Goal: Navigation & Orientation: Find specific page/section

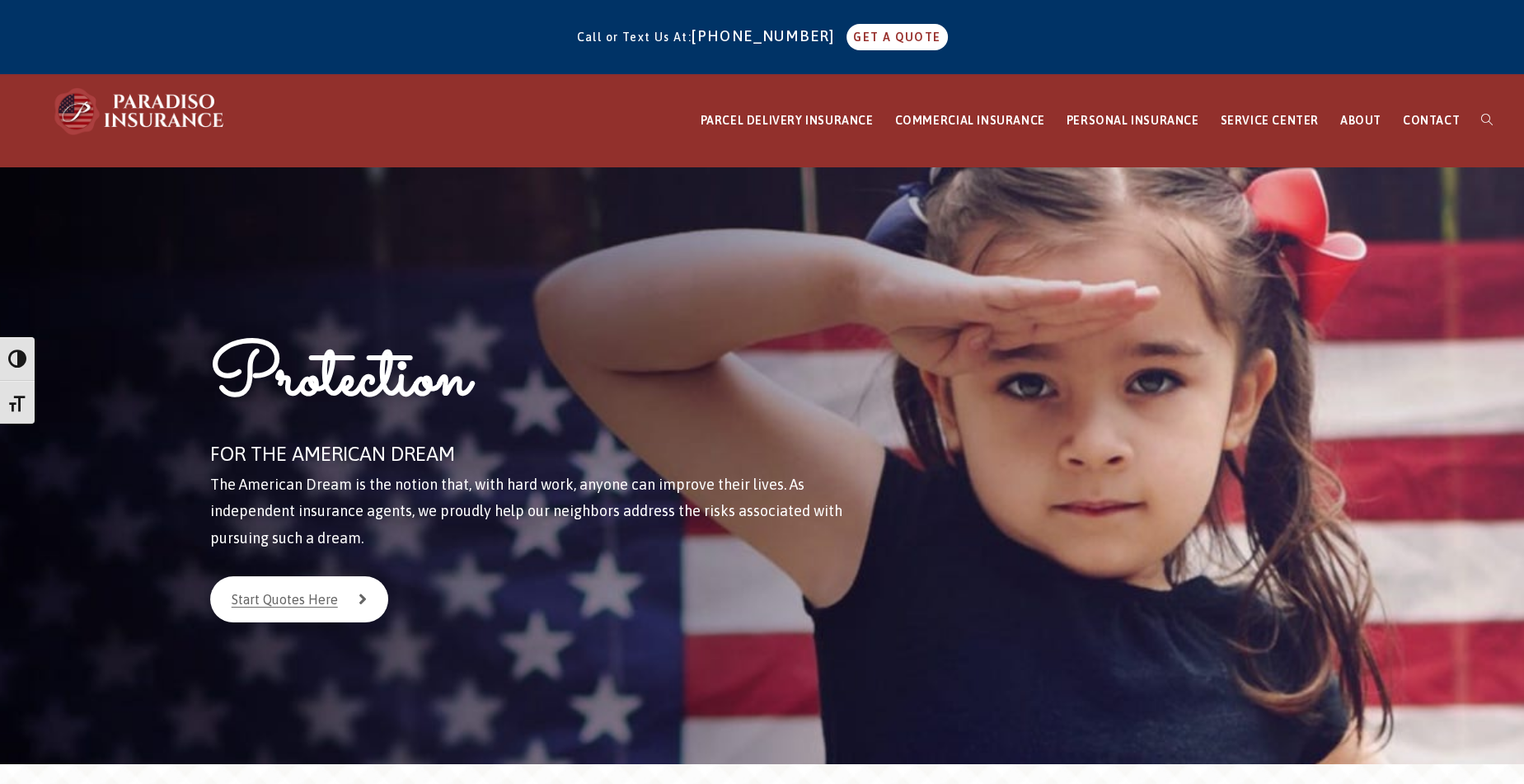
click at [108, 47] on div "Call or Text Us At: [PHONE_NUMBER] GET A QUOTE" at bounding box center [762, 37] width 1524 height 61
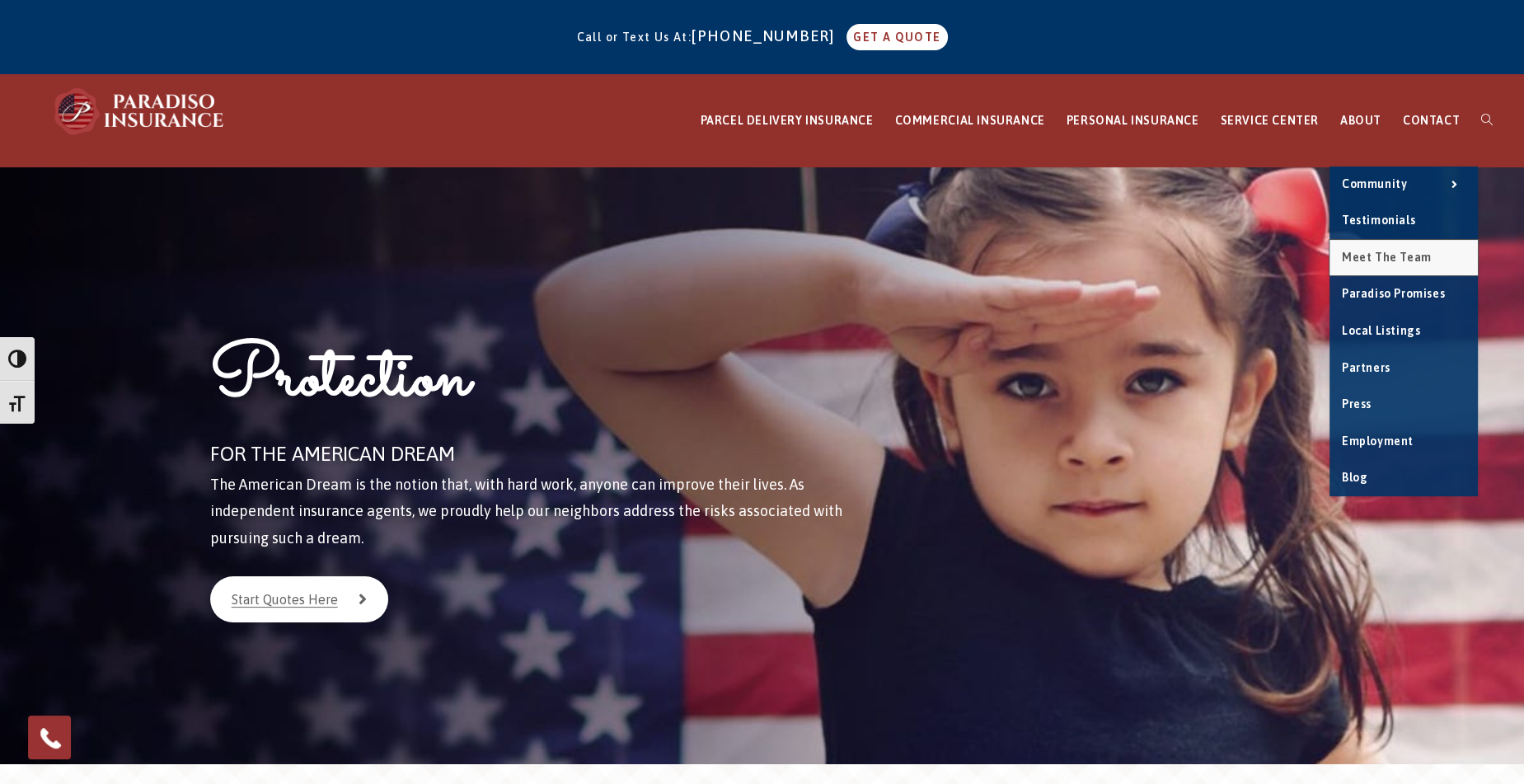
click at [1372, 253] on span "Meet the Team" at bounding box center [1387, 257] width 90 height 13
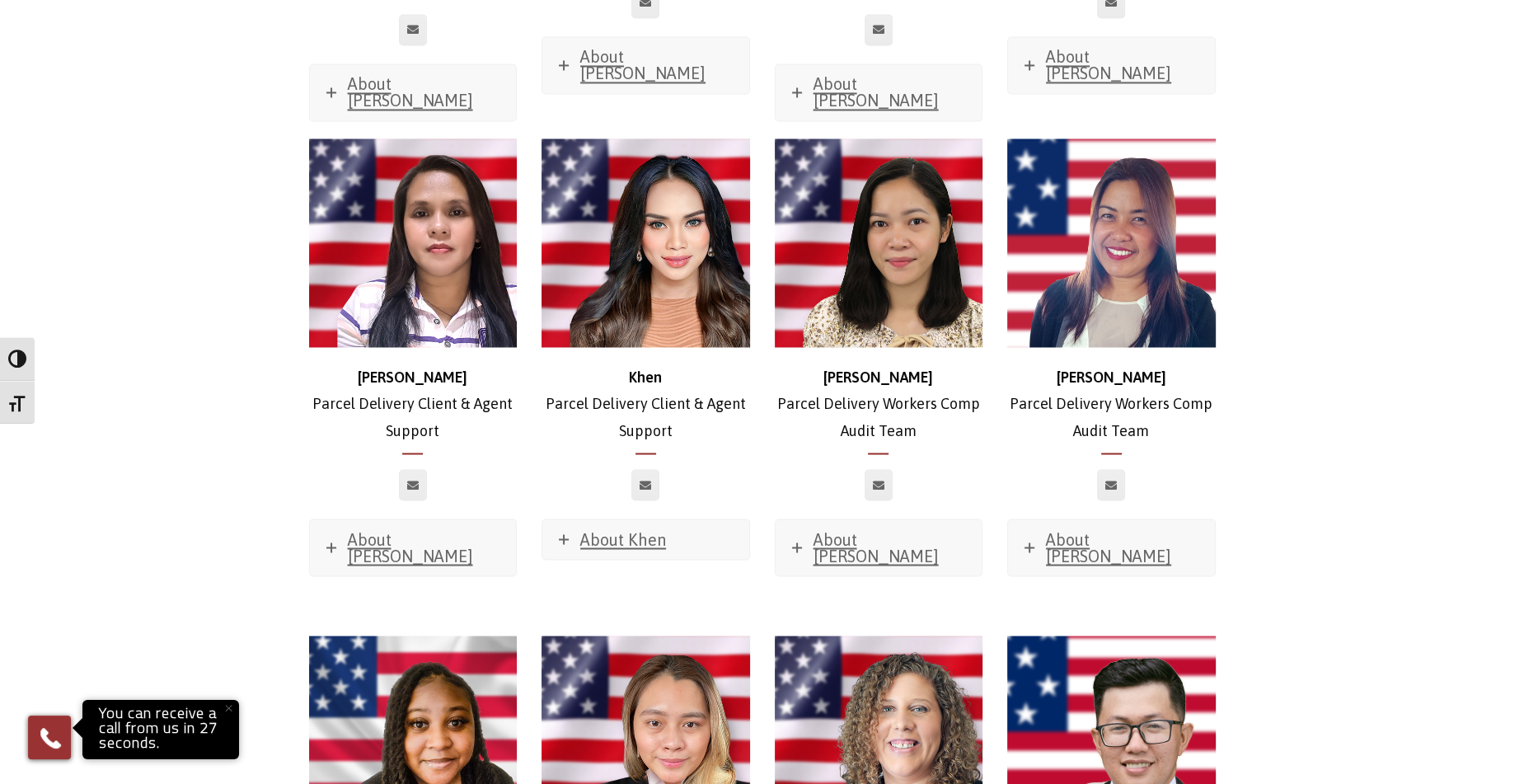
scroll to position [3460, 0]
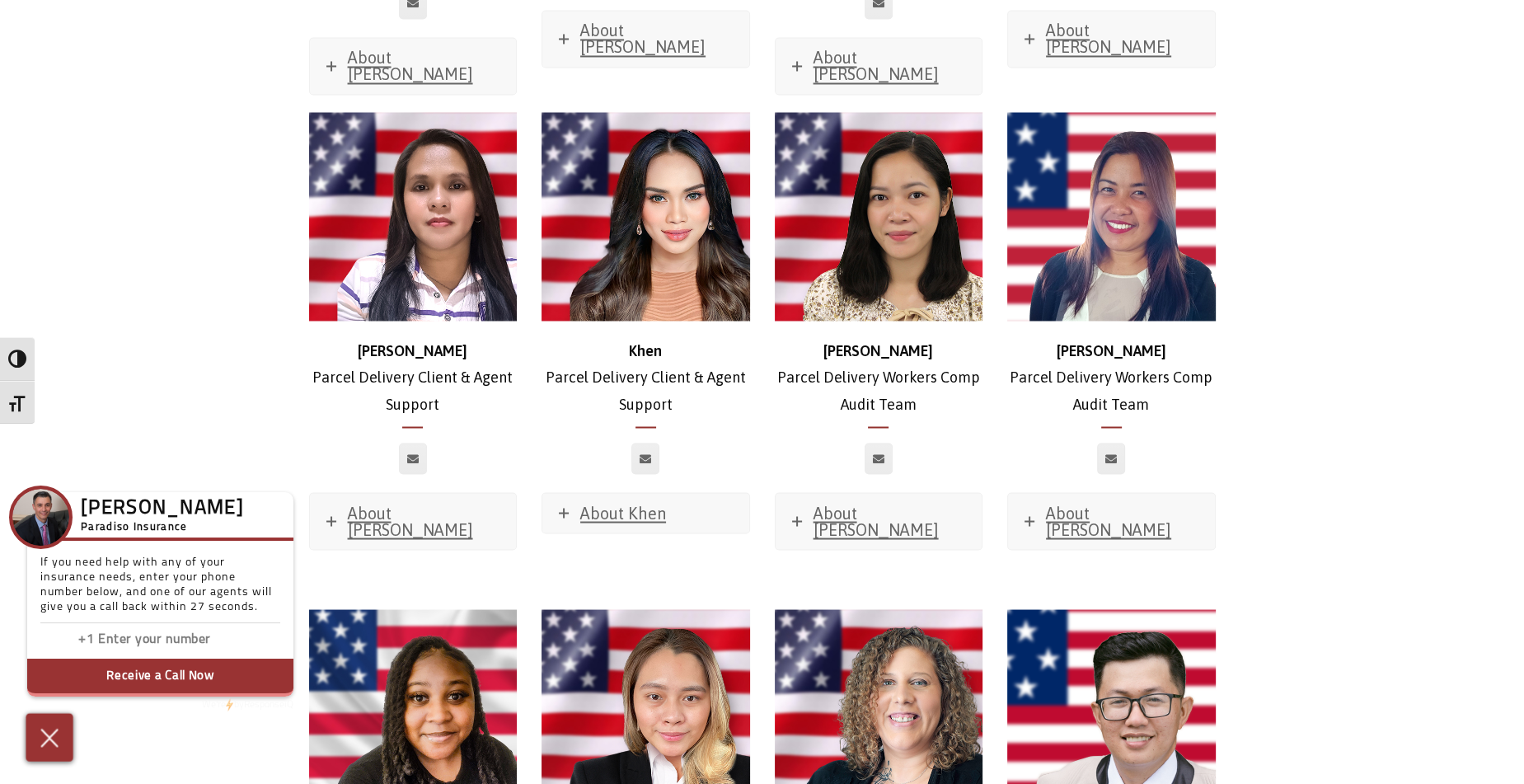
click at [43, 748] on img at bounding box center [49, 736] width 27 height 29
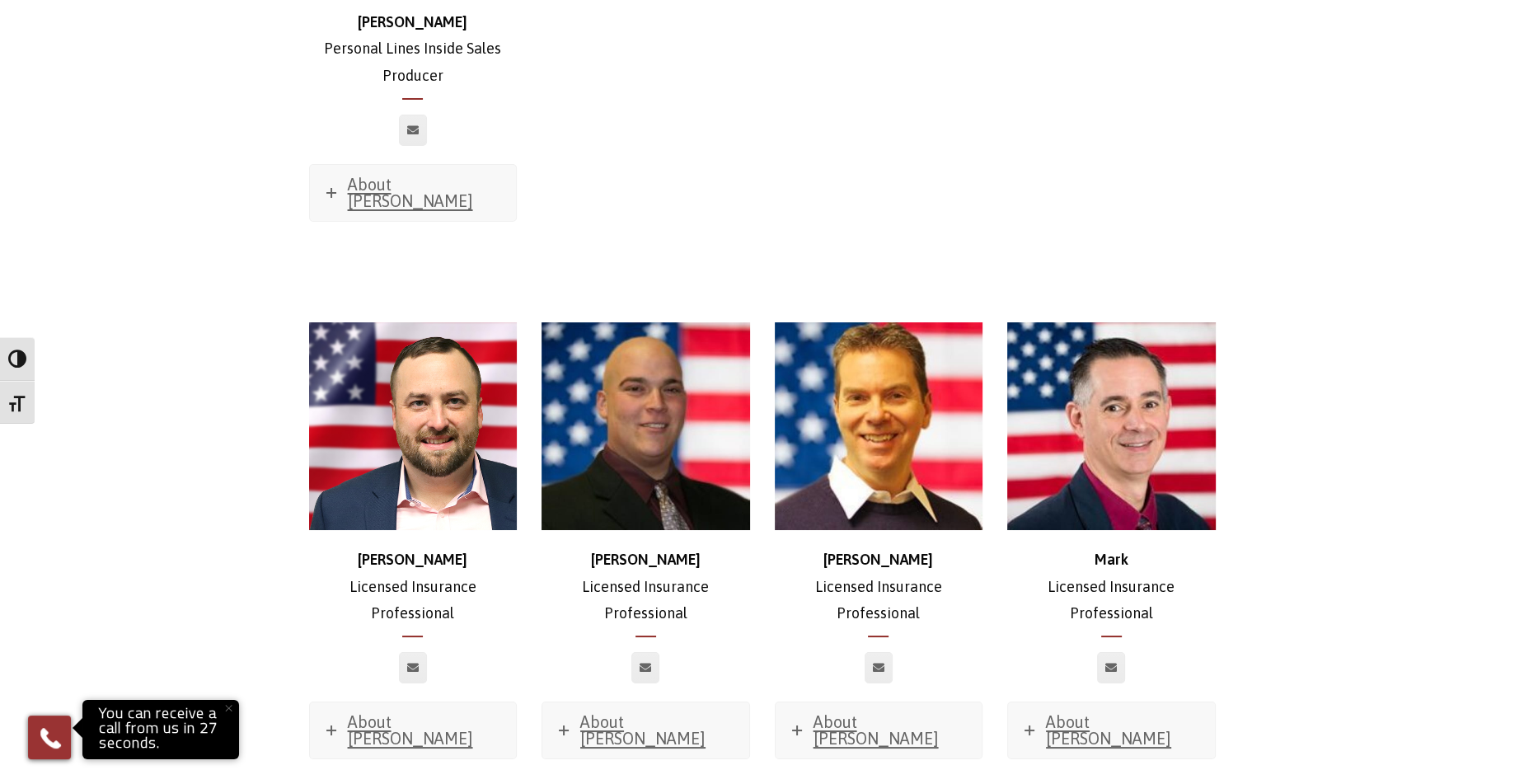
scroll to position [7745, 0]
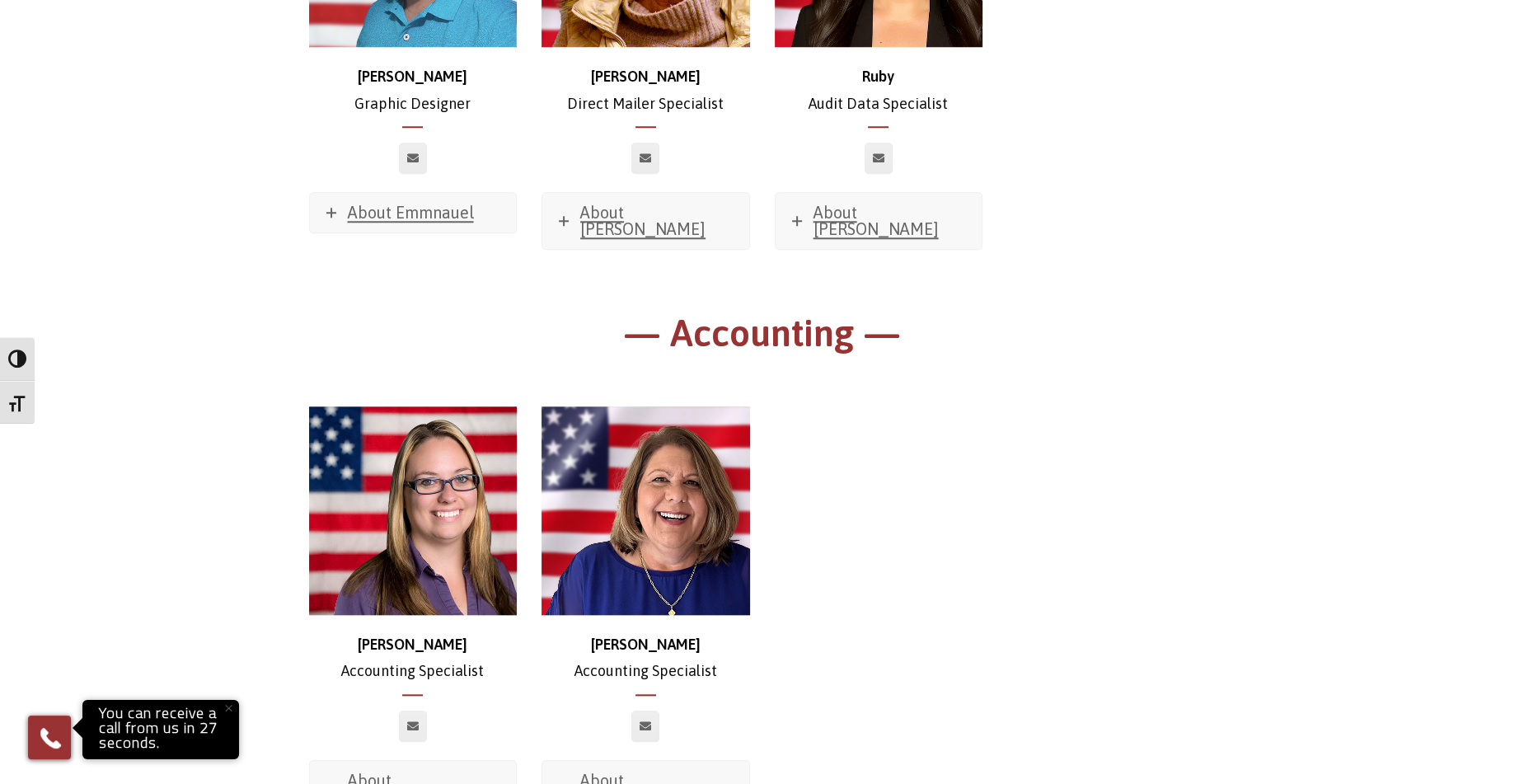
drag, startPoint x: 151, startPoint y: 369, endPoint x: 114, endPoint y: 124, distance: 247.8
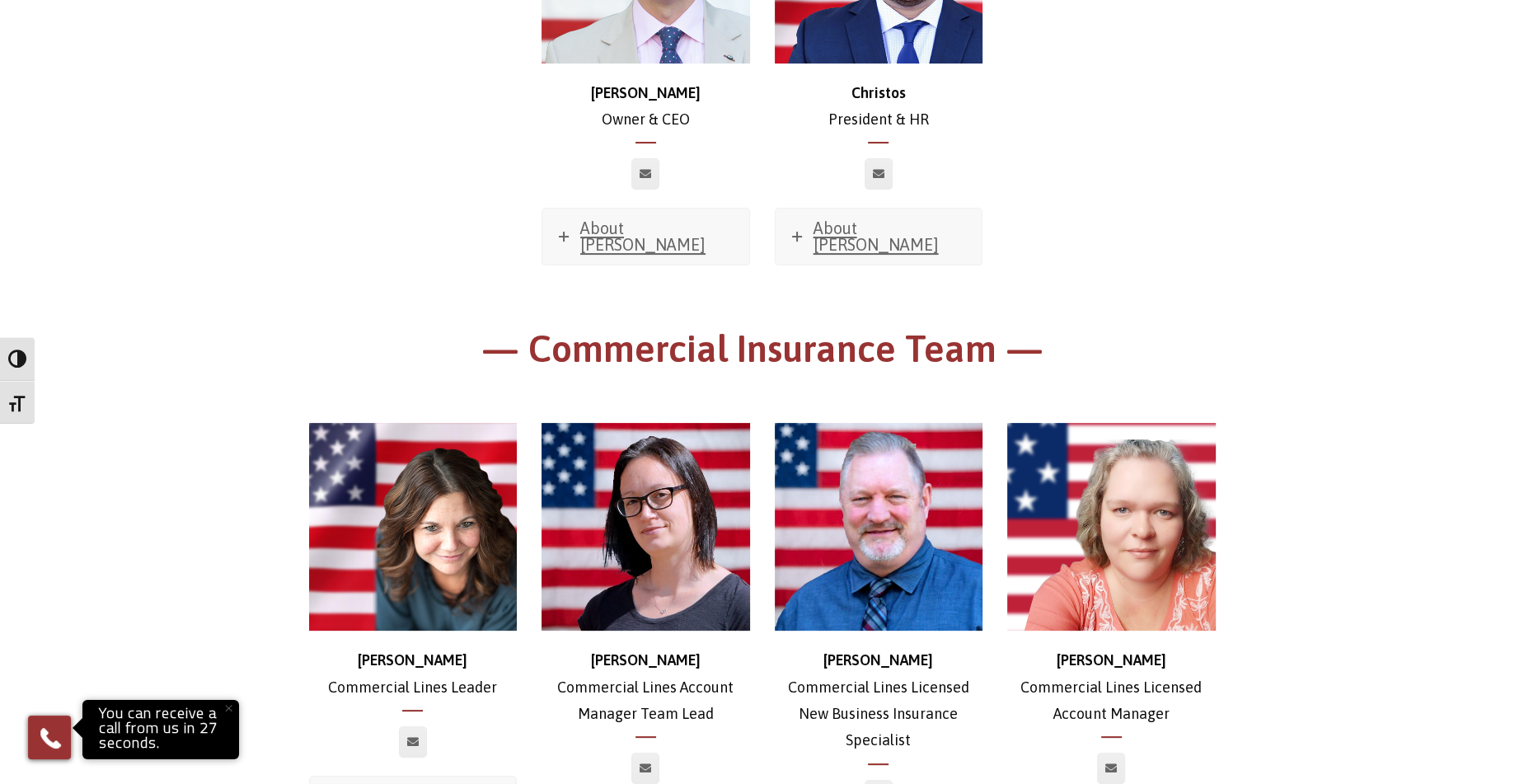
scroll to position [0, 0]
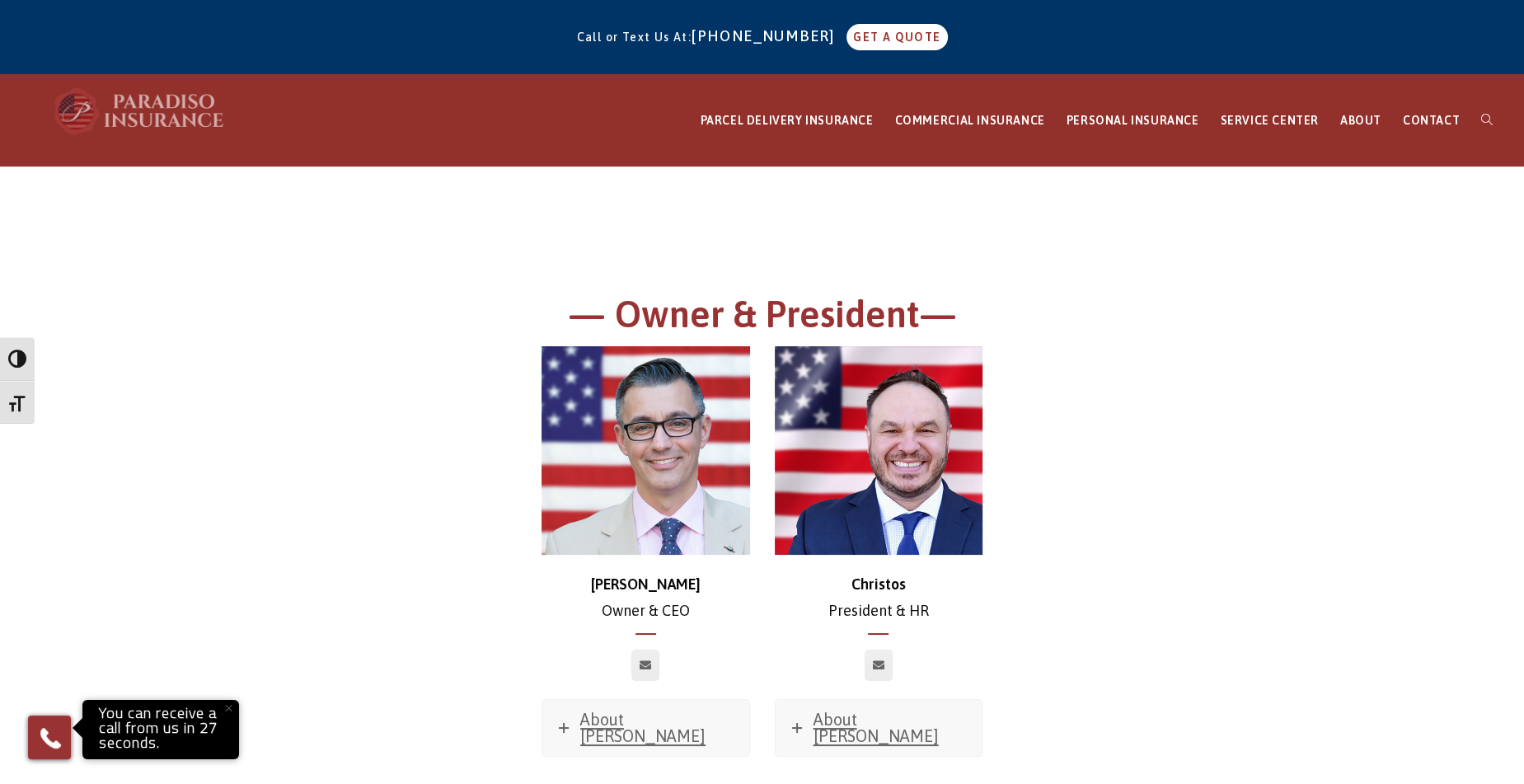
click at [147, 105] on img at bounding box center [140, 111] width 181 height 49
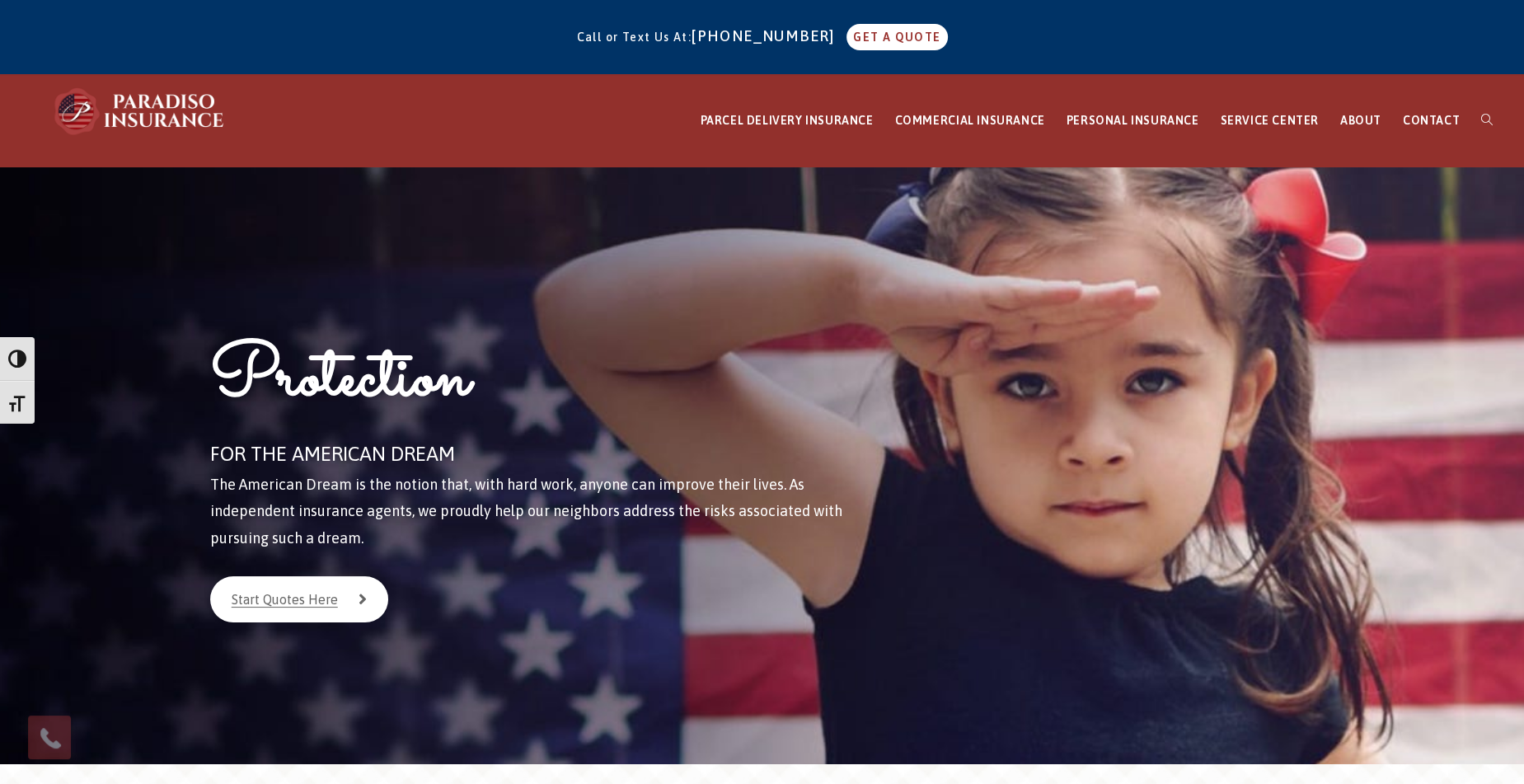
click at [62, 30] on div "Call or Text Us At: 860-684-5270 GET A QUOTE" at bounding box center [762, 37] width 1524 height 61
click at [176, 206] on div "Protection FOR THE AMERICAN DREAM The American Dream is the notion that, with h…" at bounding box center [565, 465] width 788 height 598
click at [192, 218] on div "Protection FOR THE AMERICAN DREAM The American Dream is the notion that, with h…" at bounding box center [565, 465] width 788 height 598
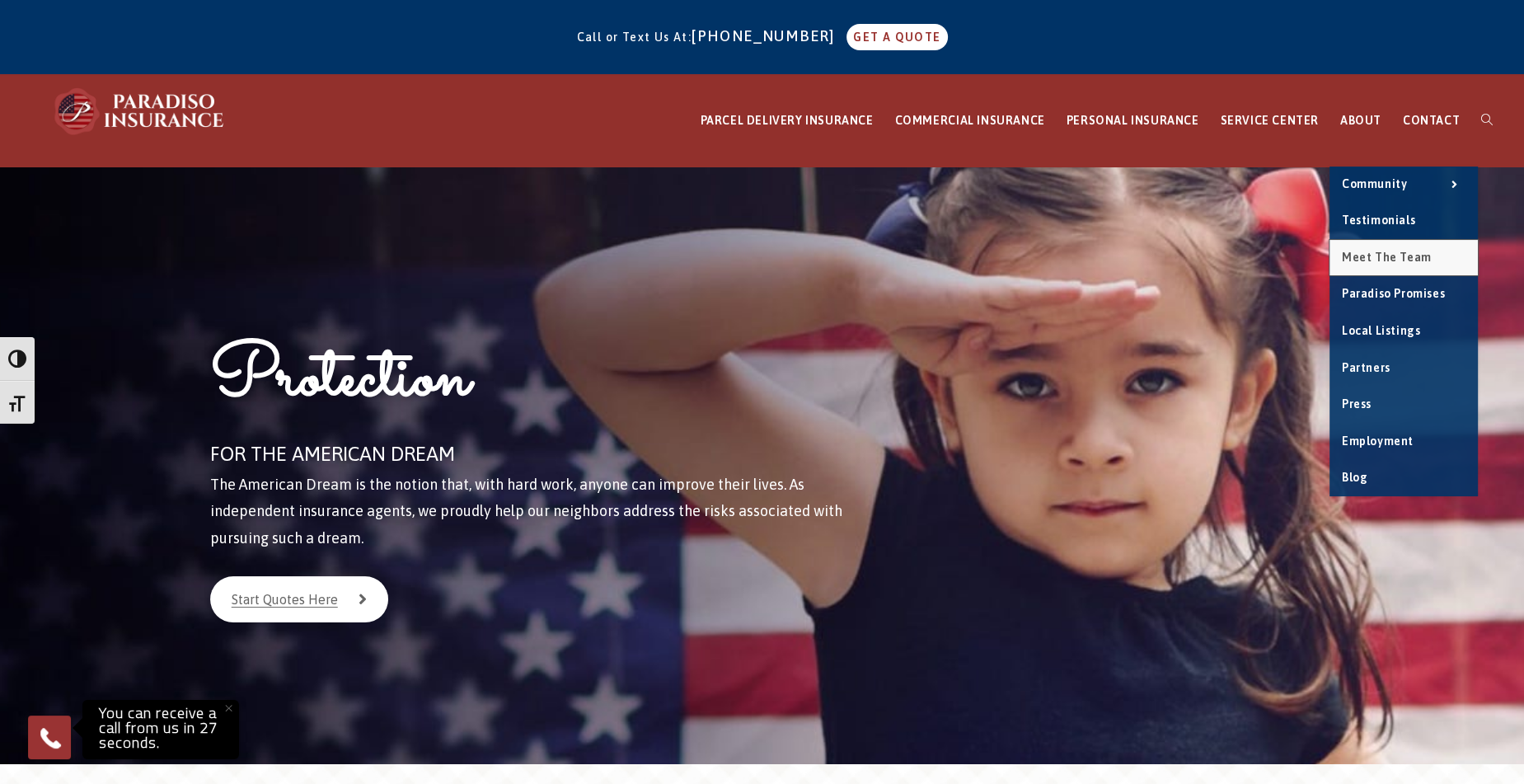
click at [1348, 254] on span "Meet the Team" at bounding box center [1387, 257] width 90 height 13
